Goal: Find specific page/section: Find specific page/section

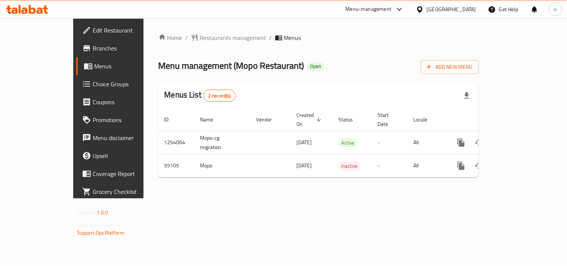
click at [427, 12] on div at bounding box center [421, 9] width 11 height 8
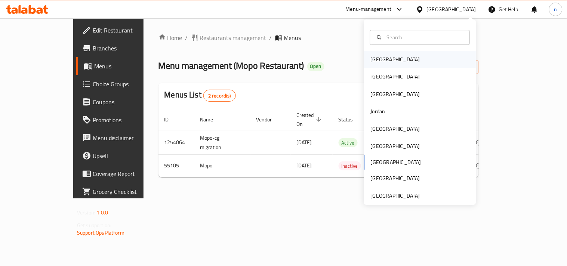
click at [380, 59] on div "[GEOGRAPHIC_DATA]" at bounding box center [395, 59] width 49 height 8
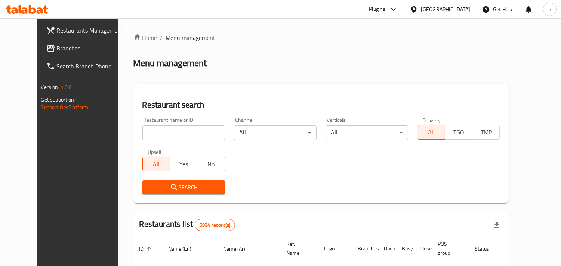
click at [418, 7] on icon at bounding box center [414, 10] width 8 height 8
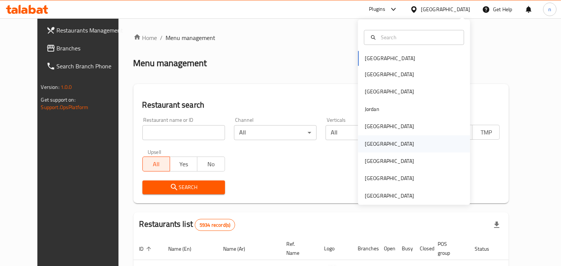
click at [367, 146] on div "[GEOGRAPHIC_DATA]" at bounding box center [389, 144] width 49 height 8
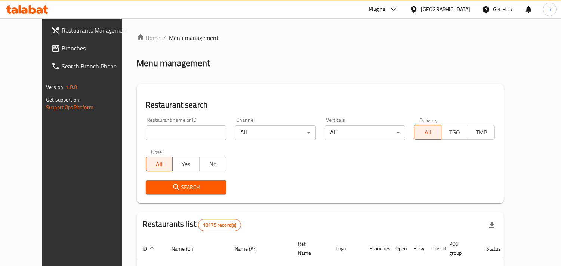
click at [445, 10] on div "[GEOGRAPHIC_DATA]" at bounding box center [440, 9] width 72 height 18
click at [418, 8] on icon at bounding box center [414, 10] width 8 height 8
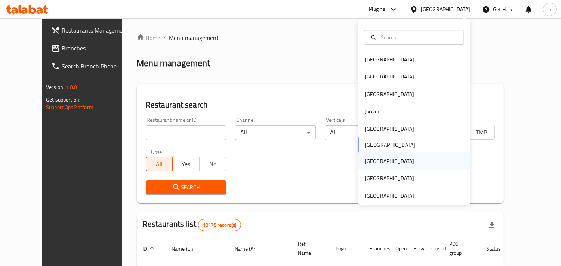
click at [365, 162] on div "[GEOGRAPHIC_DATA]" at bounding box center [389, 161] width 49 height 8
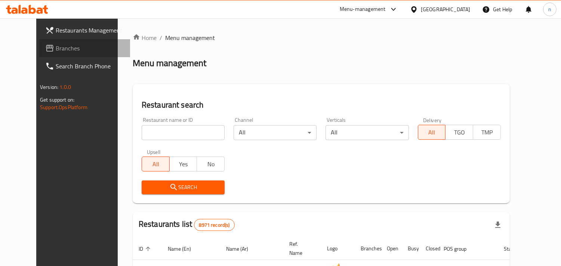
click at [56, 45] on span "Branches" at bounding box center [90, 48] width 68 height 9
